Goal: Task Accomplishment & Management: Manage account settings

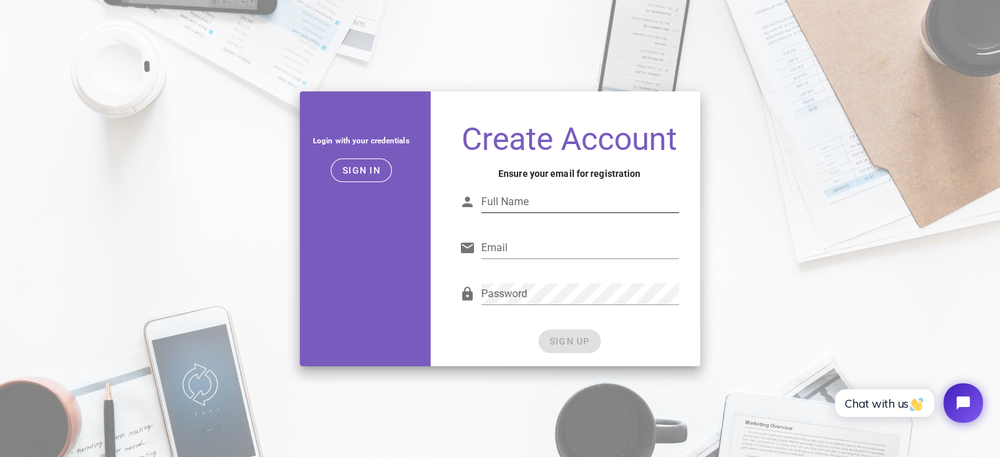
click at [534, 187] on div "Full Name" at bounding box center [569, 204] width 220 height 43
click at [534, 191] on input "Full Name" at bounding box center [580, 201] width 198 height 21
type input "Gavin"
click at [534, 260] on div "Email" at bounding box center [580, 254] width 198 height 35
click at [536, 243] on input "Email" at bounding box center [580, 247] width 198 height 21
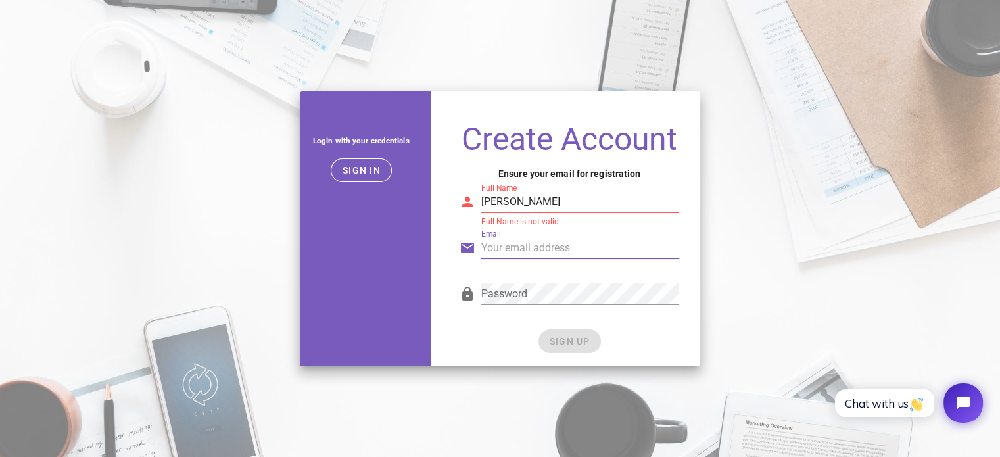
type input "tangsoklim7@gmail.com"
click at [570, 200] on input "Gavin" at bounding box center [580, 201] width 198 height 21
type input "Gavin Ed"
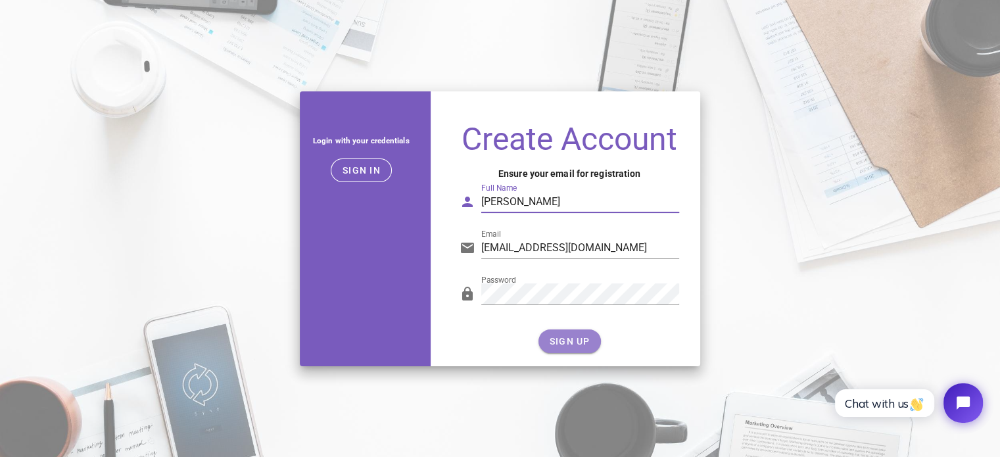
click at [576, 338] on span "SIGN UP" at bounding box center [569, 341] width 41 height 11
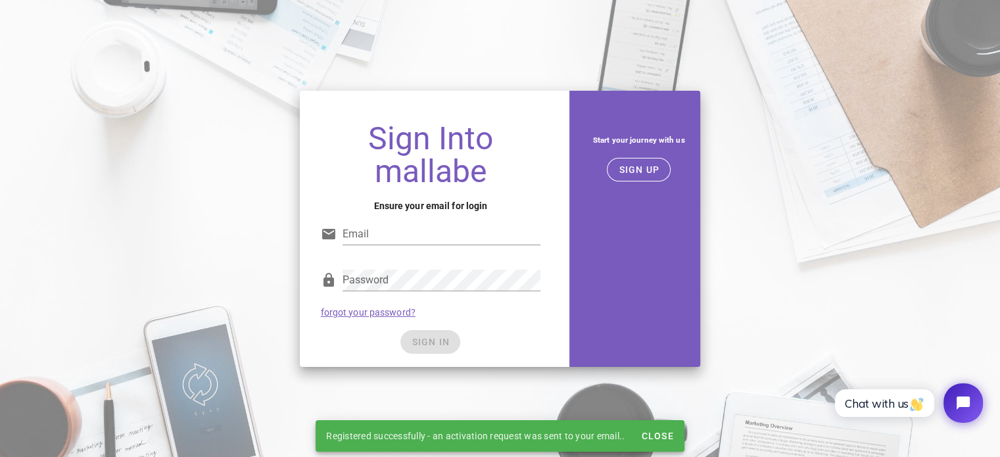
type input "tangsoklim7@gmail.com"
click at [439, 340] on span "SIGN IN" at bounding box center [430, 342] width 39 height 11
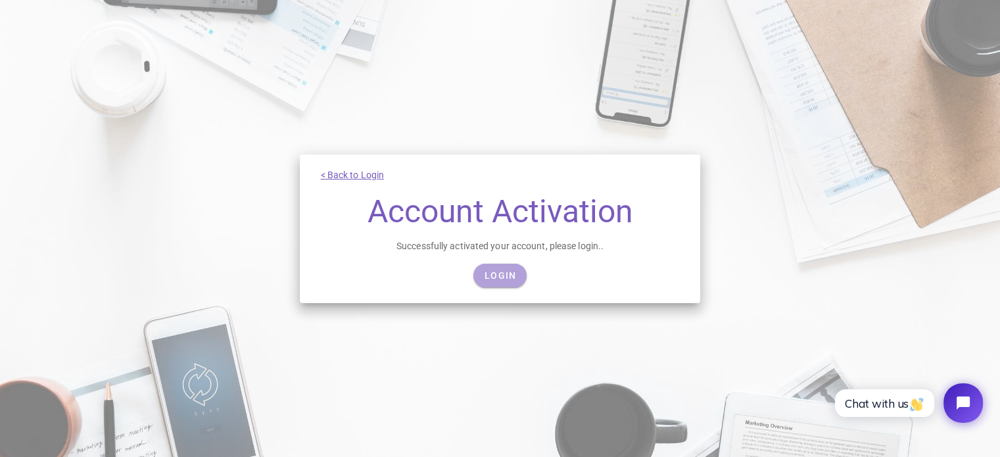
click at [502, 269] on link "Login" at bounding box center [499, 276] width 53 height 24
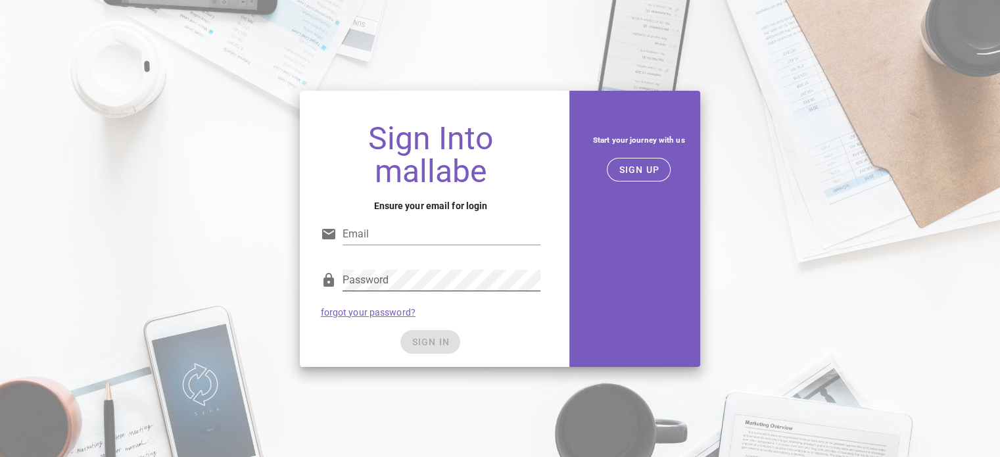
type input "tangsoklim7@gmail.com"
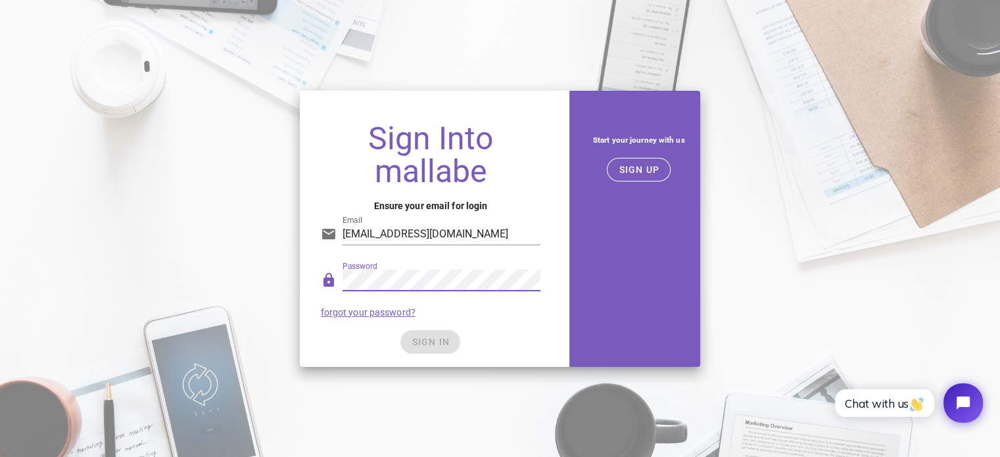
click at [429, 338] on div "SIGN IN" at bounding box center [431, 342] width 220 height 24
click at [440, 338] on span "SIGN IN" at bounding box center [430, 342] width 39 height 11
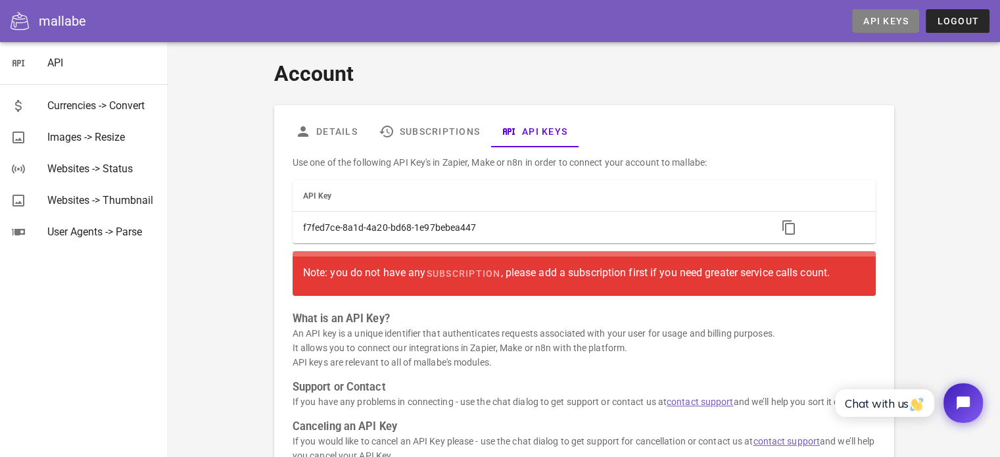
click at [888, 12] on link "API Keys" at bounding box center [885, 21] width 67 height 24
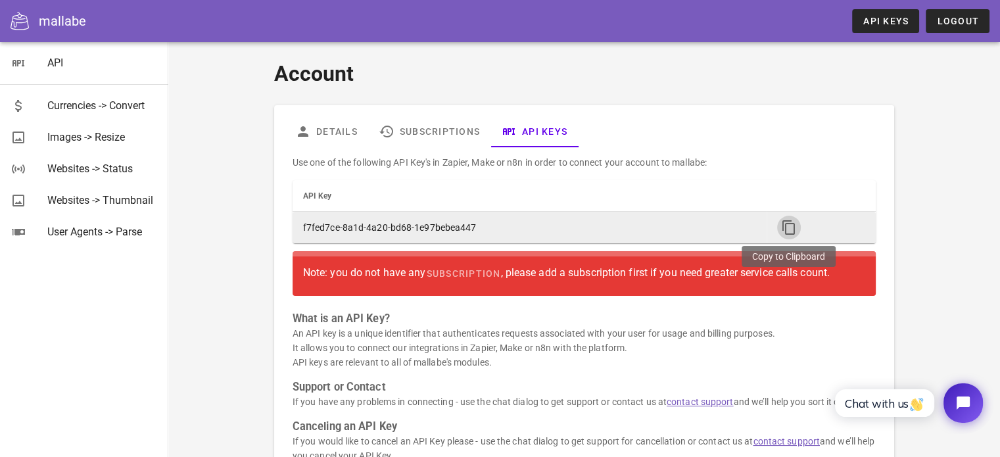
click at [791, 225] on icon "button" at bounding box center [789, 228] width 16 height 16
click at [791, 235] on icon "button" at bounding box center [789, 228] width 16 height 16
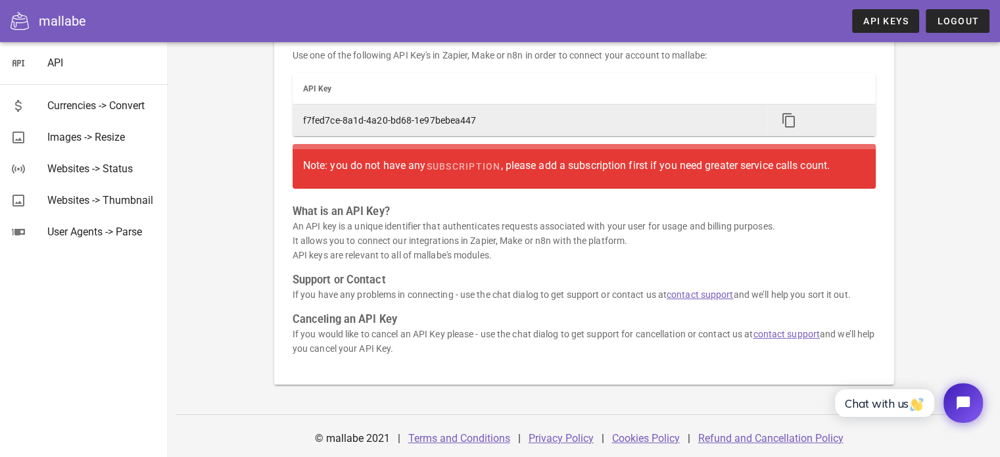
scroll to position [108, 0]
